Goal: Task Accomplishment & Management: Check status

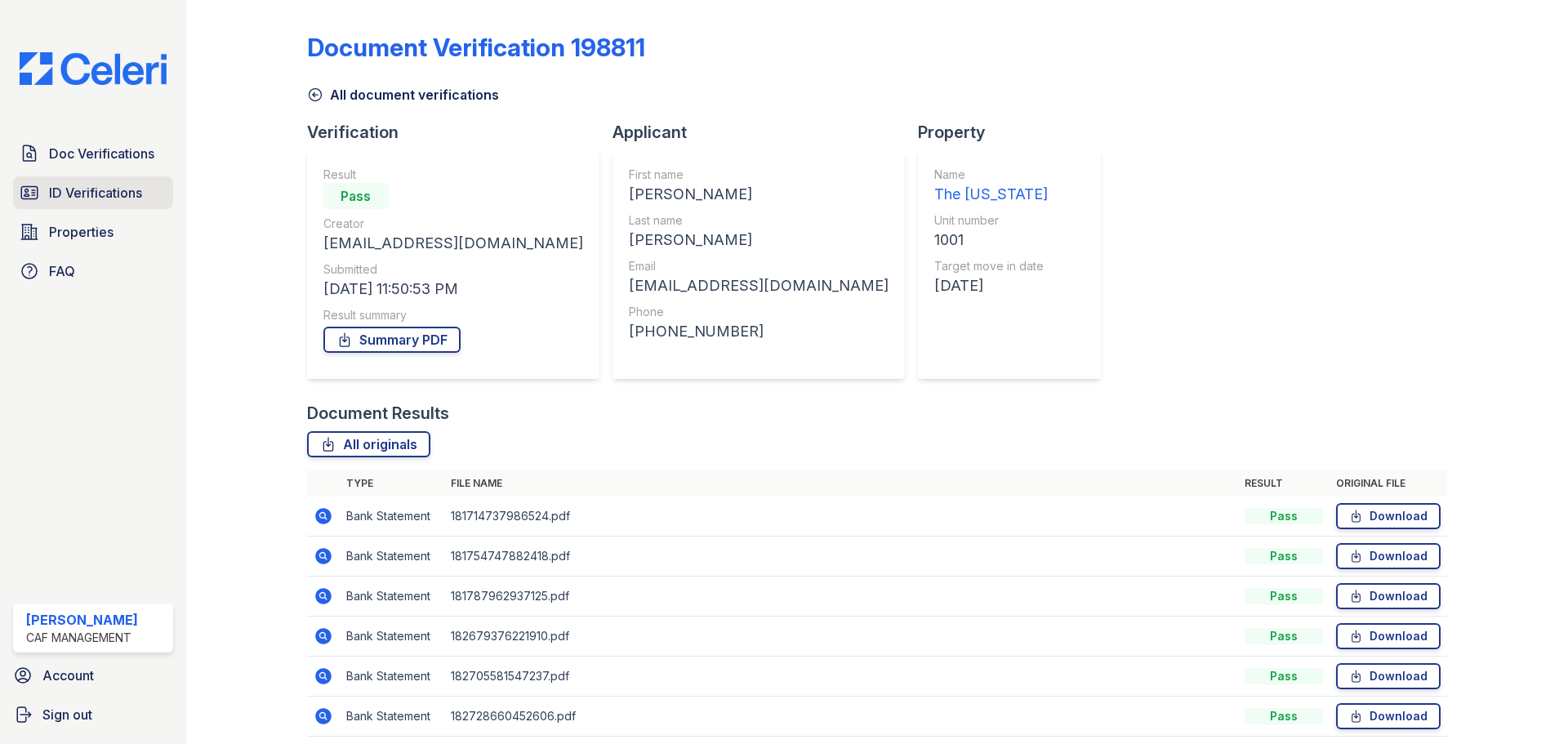
click at [83, 202] on span "ID Verifications" at bounding box center [95, 192] width 93 height 19
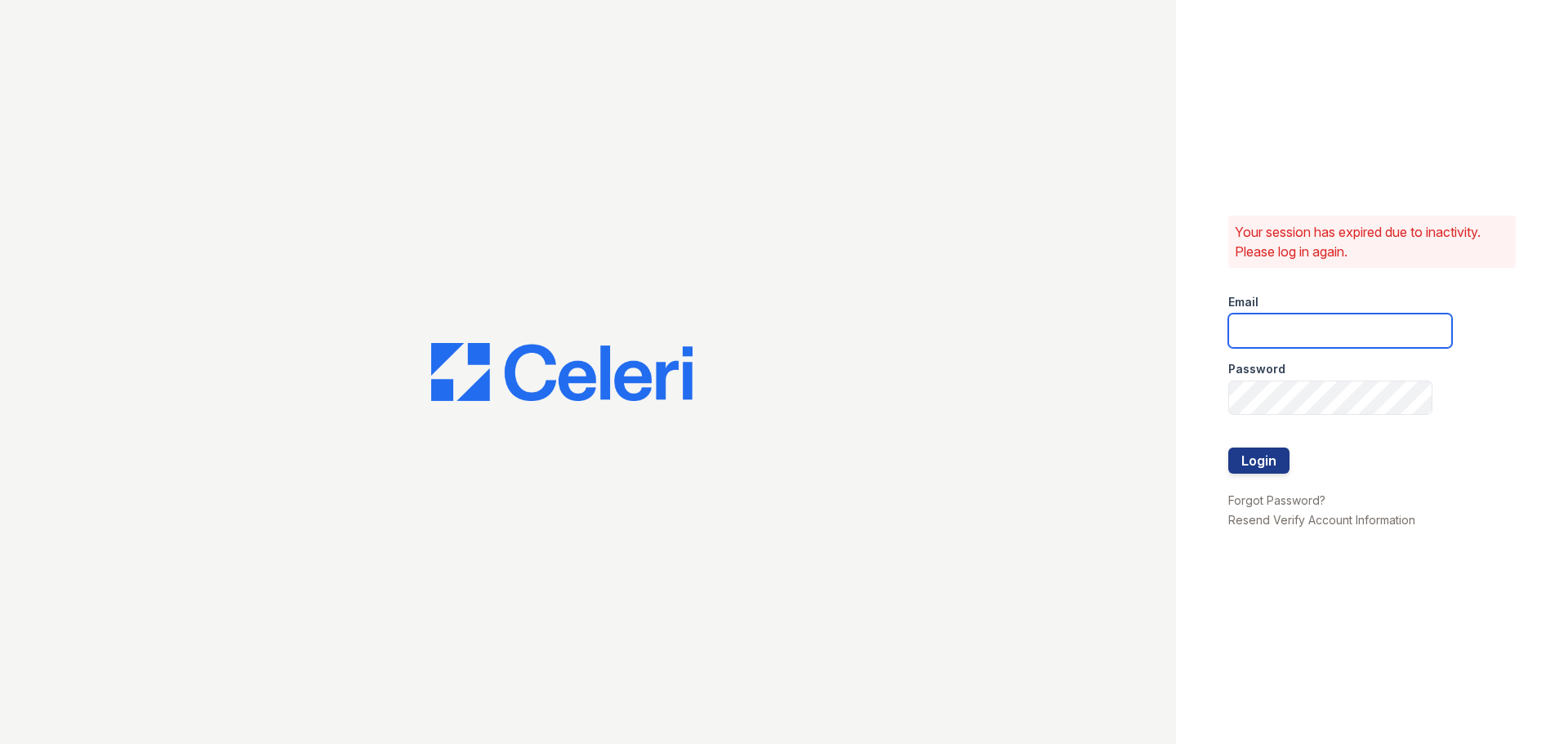
type input "washington3@cafmanagement.com"
click at [1262, 465] on button "Login" at bounding box center [1258, 461] width 61 height 26
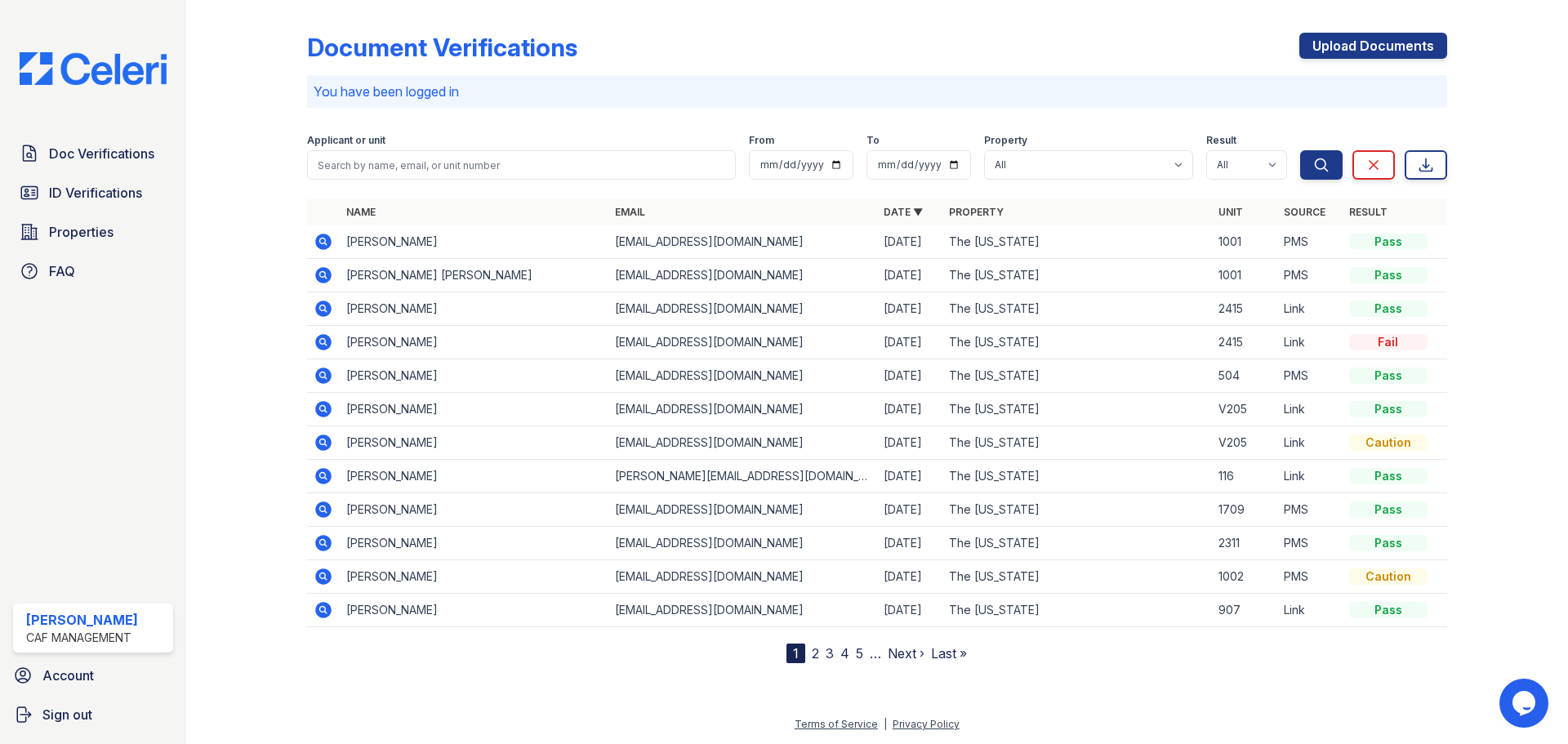
drag, startPoint x: 98, startPoint y: 192, endPoint x: 173, endPoint y: 202, distance: 75.7
click at [98, 192] on span "ID Verifications" at bounding box center [95, 192] width 93 height 19
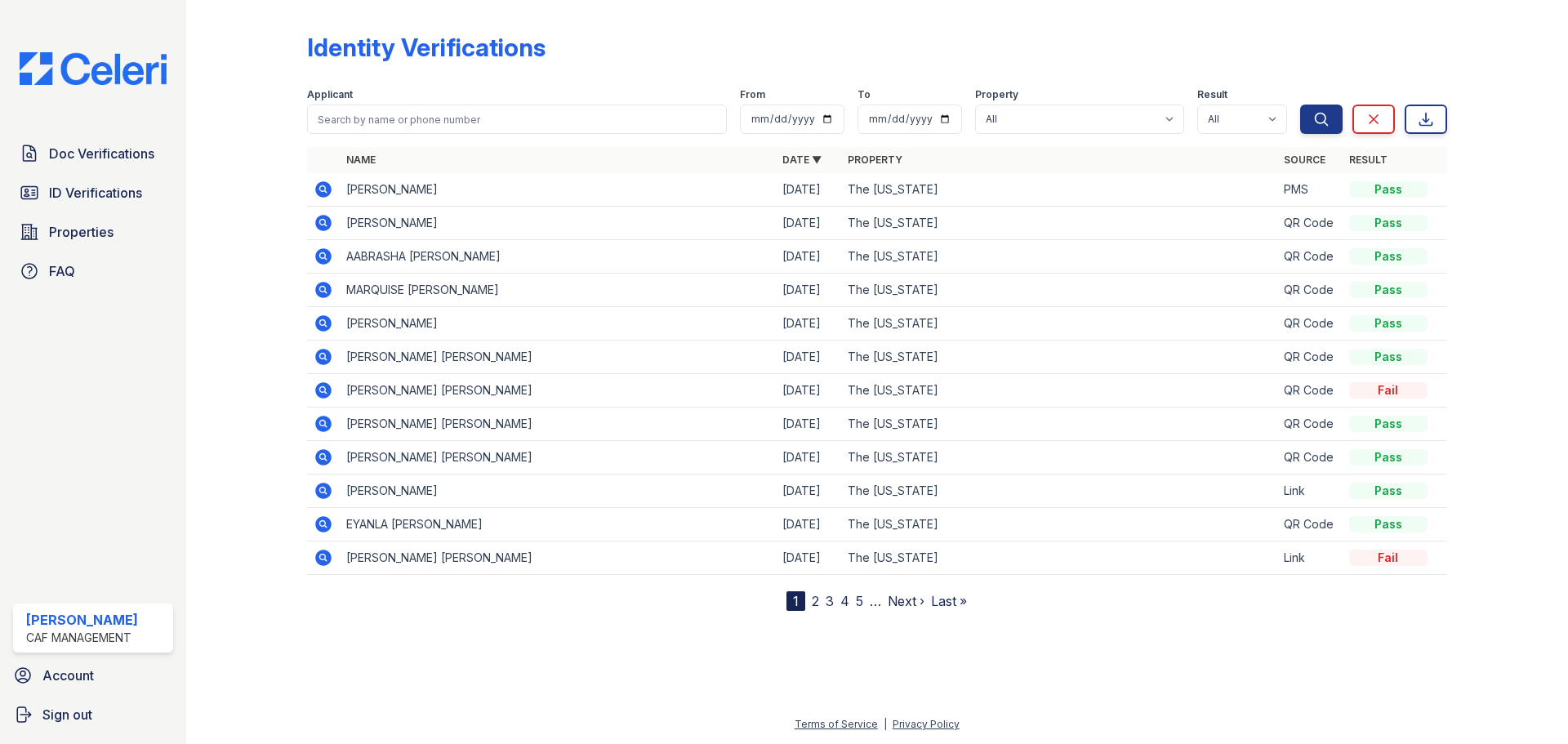
click at [812, 603] on link "2" at bounding box center [815, 601] width 7 height 17
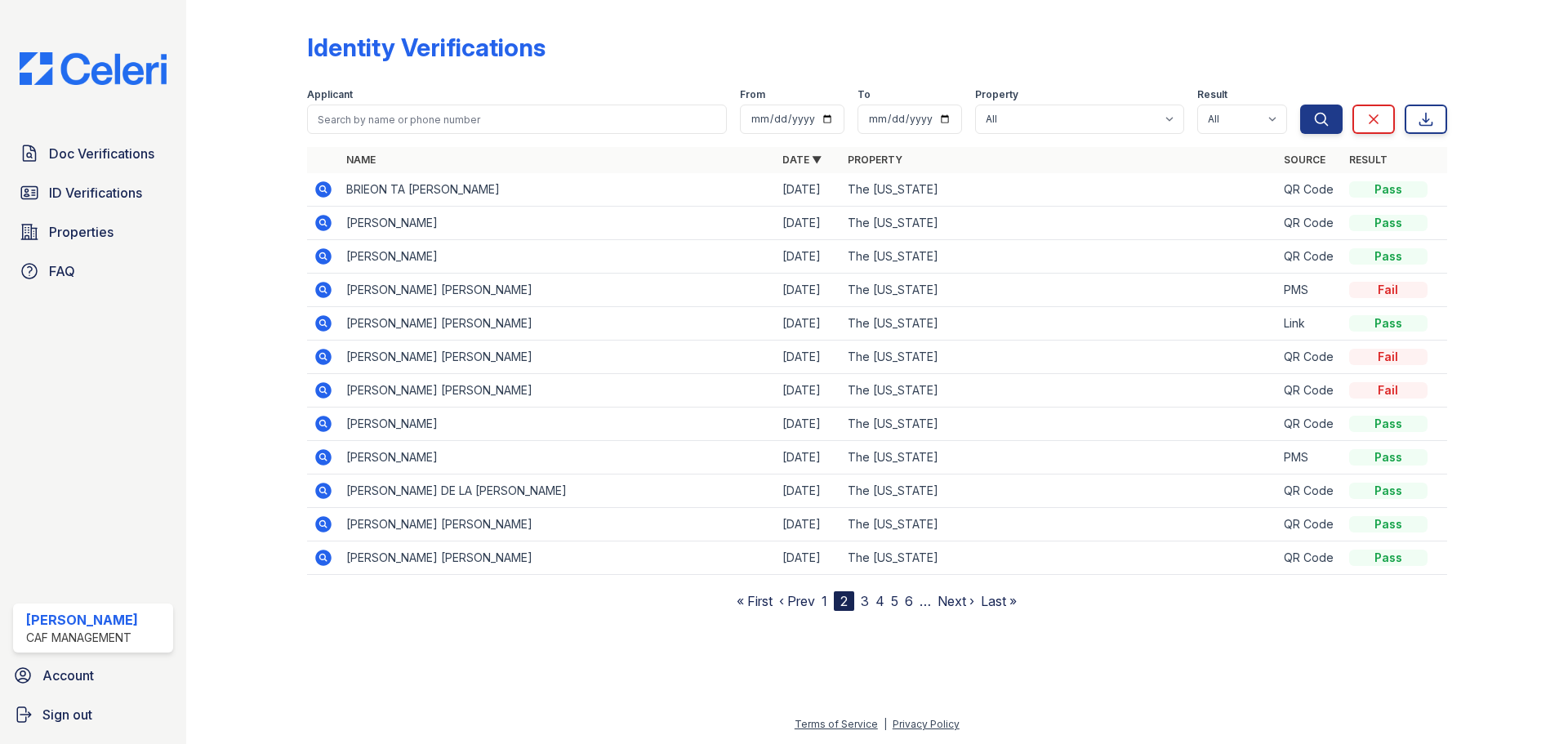
click at [868, 606] on link "3" at bounding box center [864, 601] width 8 height 17
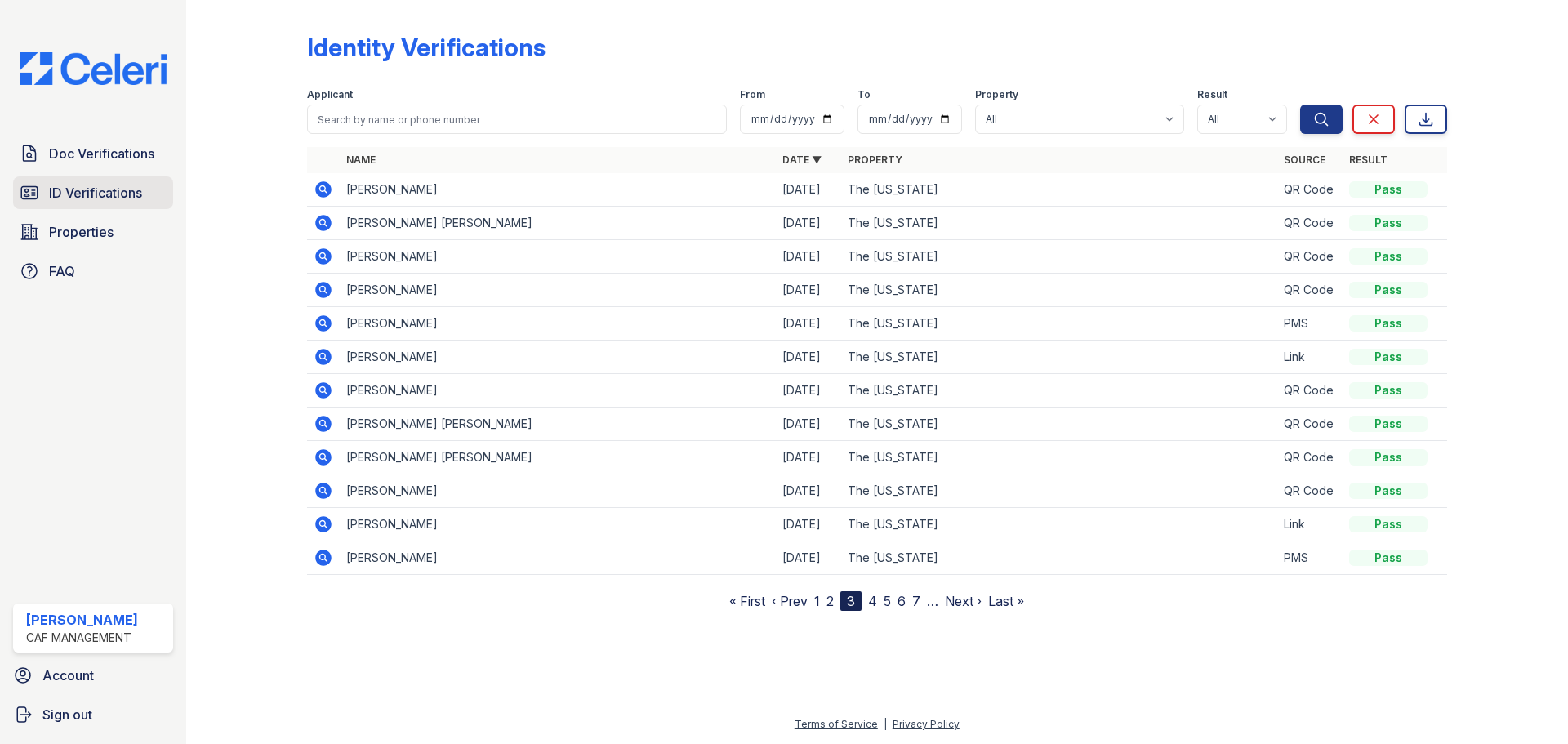
click at [113, 192] on span "ID Verifications" at bounding box center [95, 192] width 93 height 19
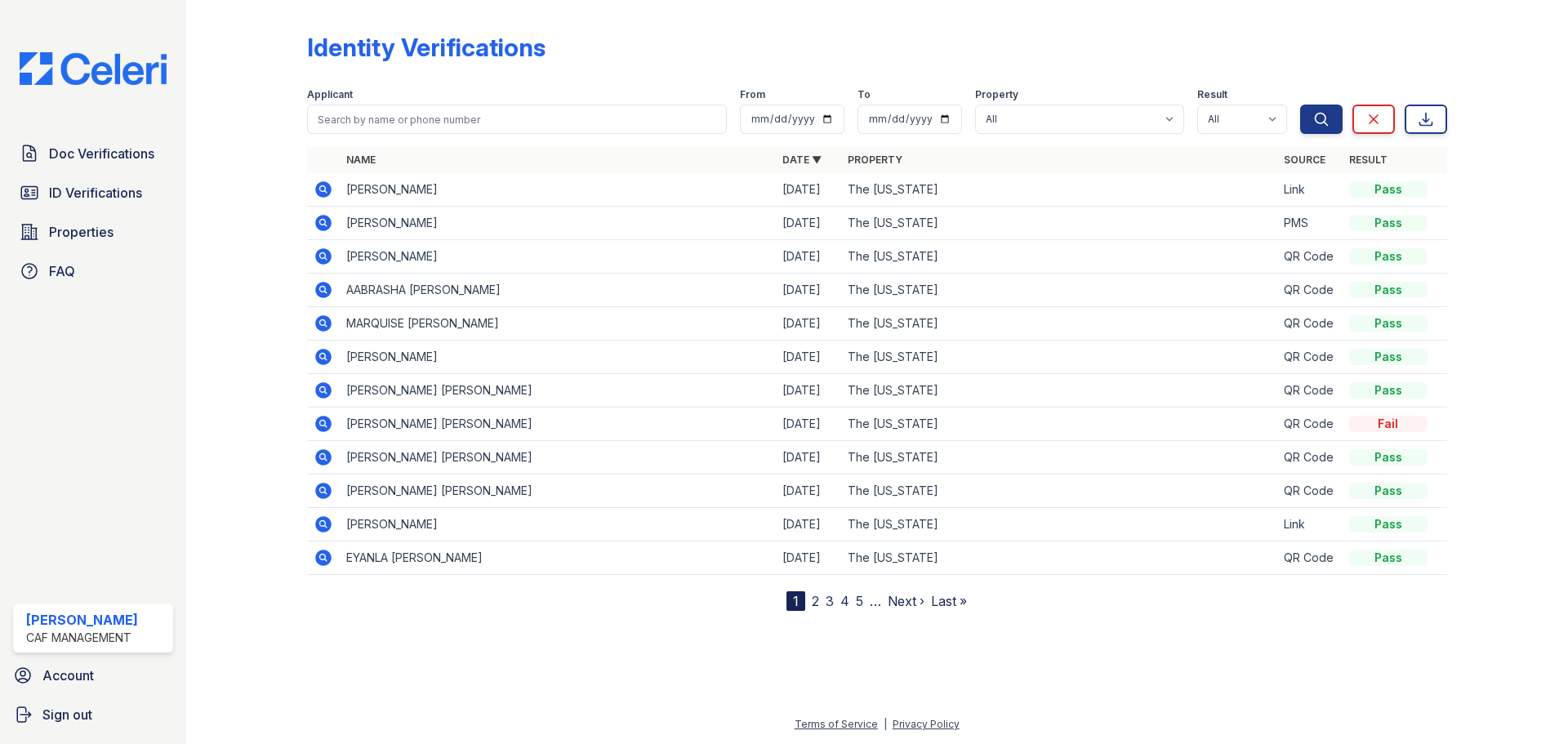
click at [328, 190] on icon at bounding box center [323, 189] width 17 height 17
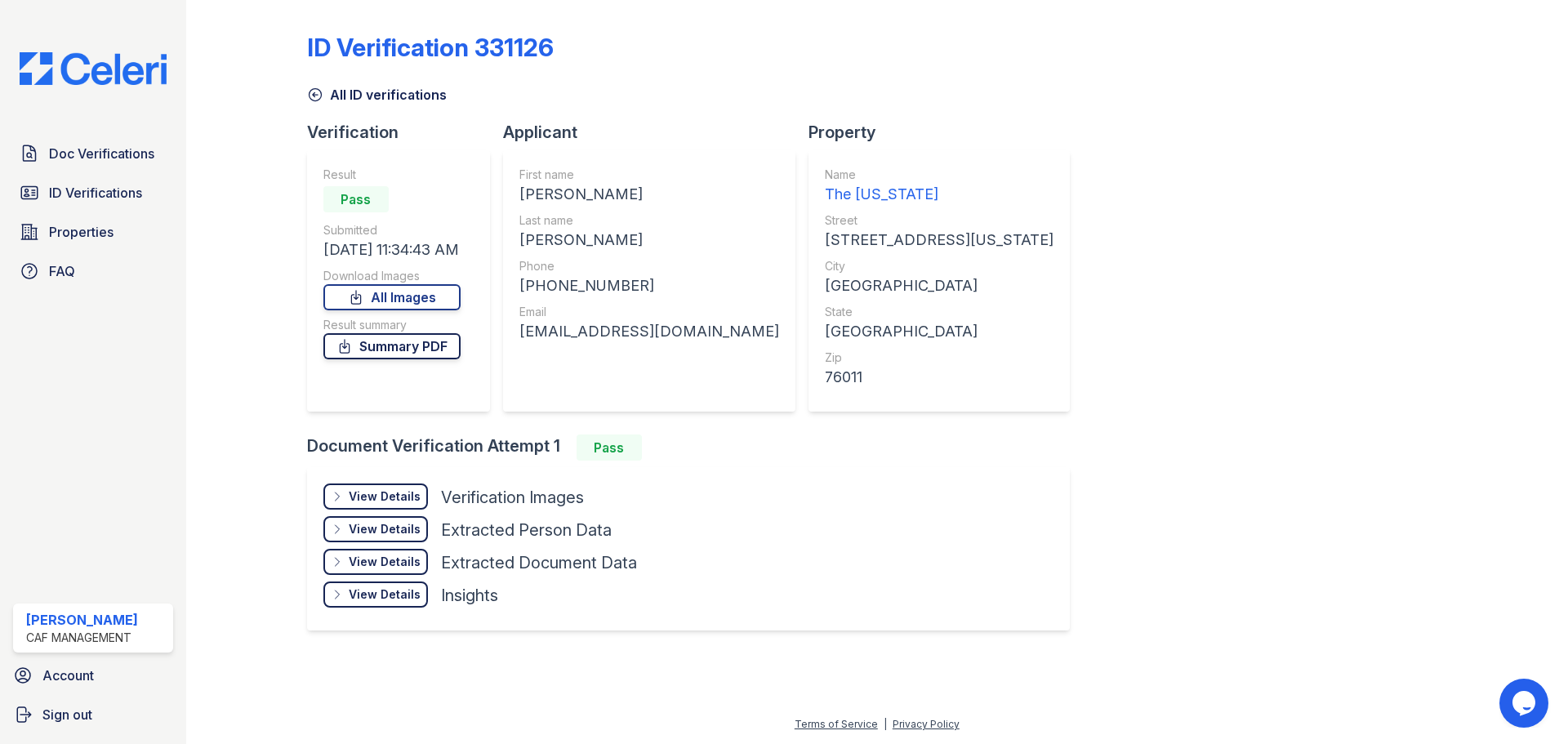
click at [424, 341] on link "Summary PDF" at bounding box center [391, 347] width 137 height 26
click at [125, 148] on span "Doc Verifications" at bounding box center [101, 154] width 105 height 19
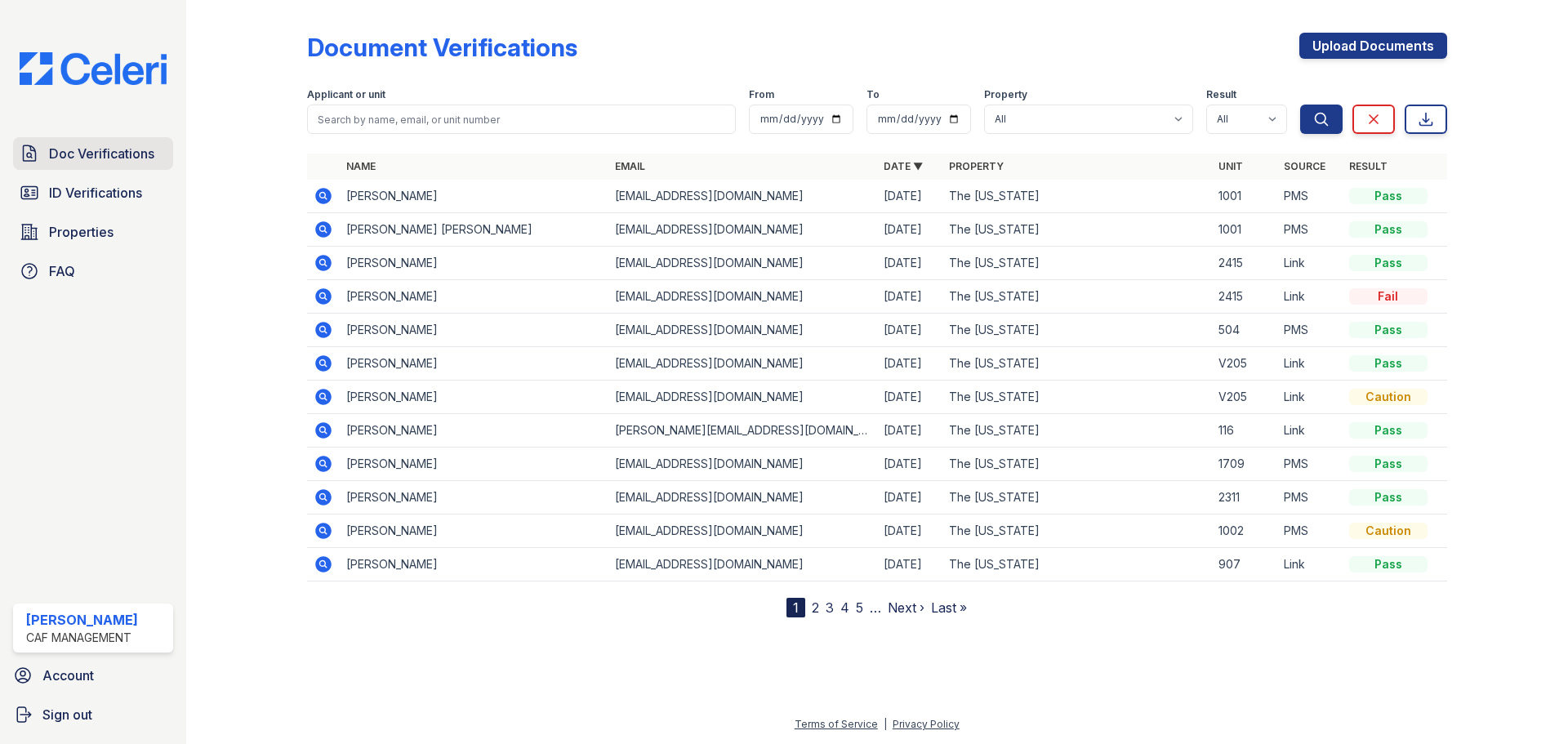
click at [71, 154] on span "Doc Verifications" at bounding box center [101, 154] width 105 height 19
